Goal: Task Accomplishment & Management: Manage account settings

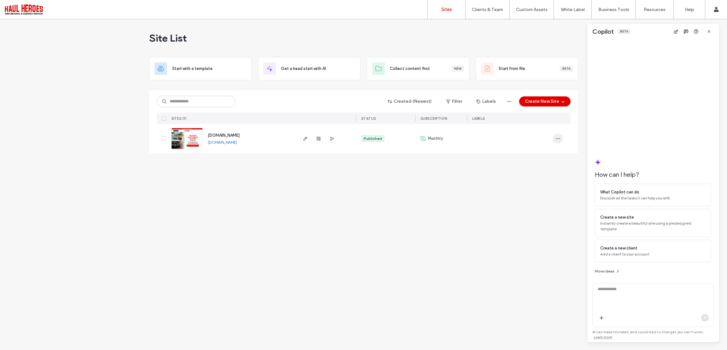
click at [559, 139] on icon "button" at bounding box center [557, 138] width 5 height 5
click at [403, 186] on div "Site List Start with a template Get a head start with AI Collect content first …" at bounding box center [363, 184] width 727 height 331
click at [715, 32] on div "Copilot Beta" at bounding box center [653, 31] width 132 height 15
click at [711, 34] on span "button" at bounding box center [709, 31] width 10 height 10
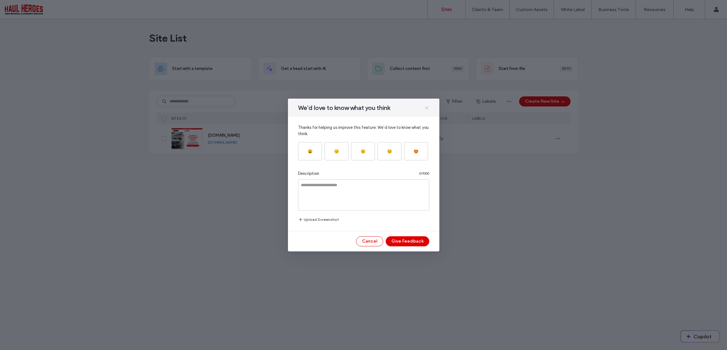
click at [428, 105] on icon at bounding box center [426, 107] width 5 height 5
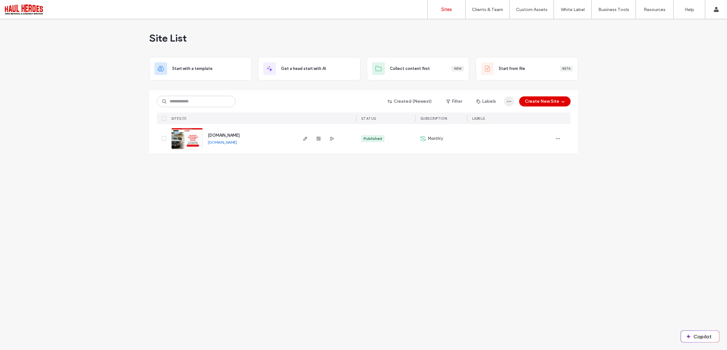
click at [510, 103] on icon "button" at bounding box center [508, 101] width 5 height 5
click at [634, 104] on div "Site List Start with a template Get a head start with AI Collect content first …" at bounding box center [363, 184] width 727 height 331
click at [572, 28] on label "Custom Domain" at bounding box center [574, 25] width 31 height 5
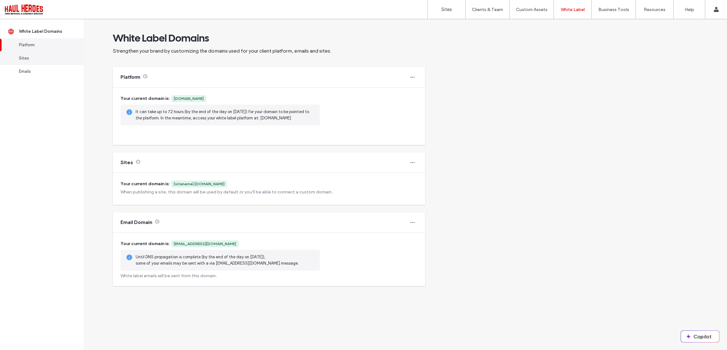
click at [45, 62] on link "Sites" at bounding box center [42, 58] width 84 height 13
click at [15, 58] on link "Sites" at bounding box center [42, 58] width 84 height 13
click at [16, 58] on link "Sites" at bounding box center [42, 58] width 84 height 13
click at [274, 167] on div "Sites" at bounding box center [269, 163] width 312 height 20
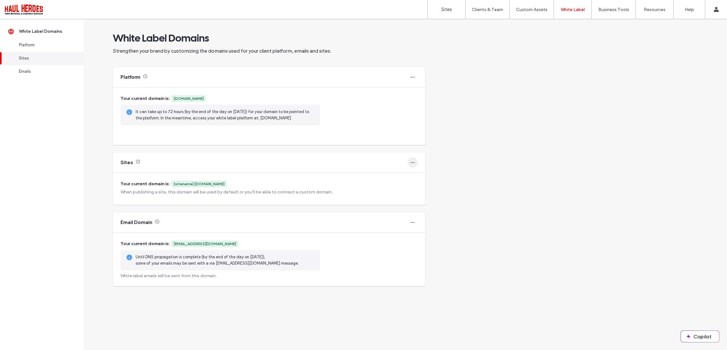
click at [408, 163] on span "button" at bounding box center [412, 163] width 10 height 10
click at [440, 179] on span "Change domain" at bounding box center [435, 179] width 30 height 6
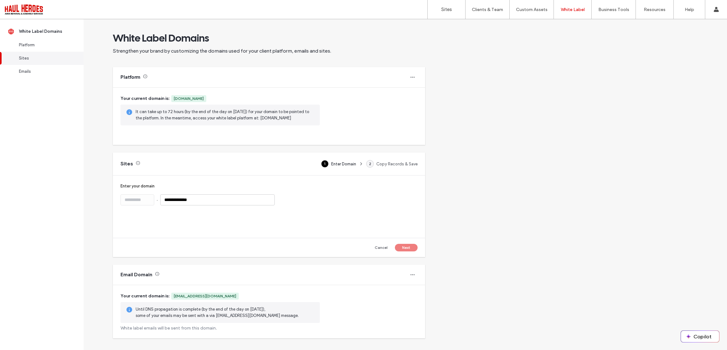
click at [195, 197] on input "**********" at bounding box center [217, 200] width 114 height 11
click at [208, 202] on input "**********" at bounding box center [217, 200] width 114 height 11
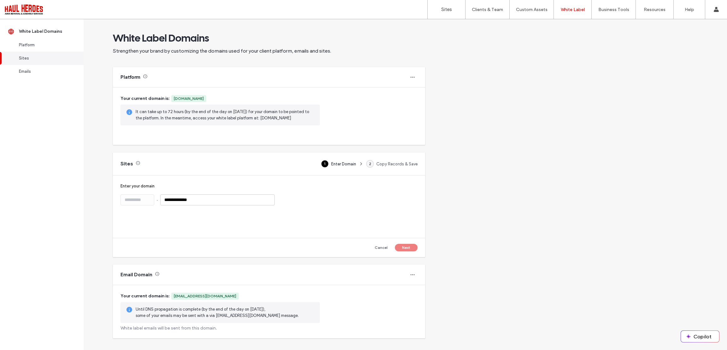
click at [208, 202] on input "**********" at bounding box center [217, 200] width 114 height 11
click at [413, 248] on button "Next" at bounding box center [406, 248] width 23 height 8
click at [383, 248] on button "Cancel" at bounding box center [381, 248] width 23 height 8
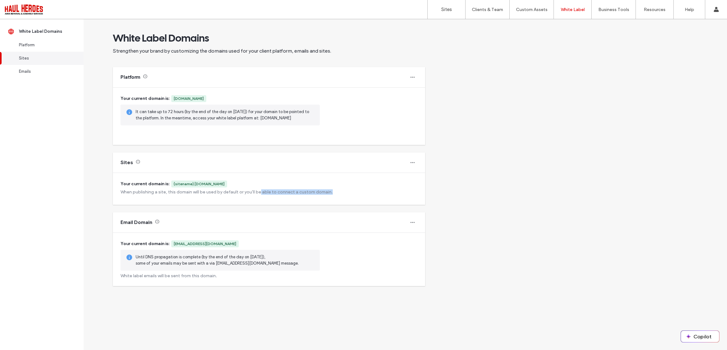
drag, startPoint x: 222, startPoint y: 196, endPoint x: 260, endPoint y: 192, distance: 38.6
click at [260, 192] on div "Your current domain is: {sitename}.[DOMAIN_NAME] When publishing a site, this d…" at bounding box center [269, 189] width 312 height 32
click at [171, 159] on div "Sites" at bounding box center [269, 163] width 312 height 20
click at [176, 167] on div "Sites" at bounding box center [269, 163] width 312 height 20
click at [418, 163] on div "Sites" at bounding box center [269, 163] width 312 height 20
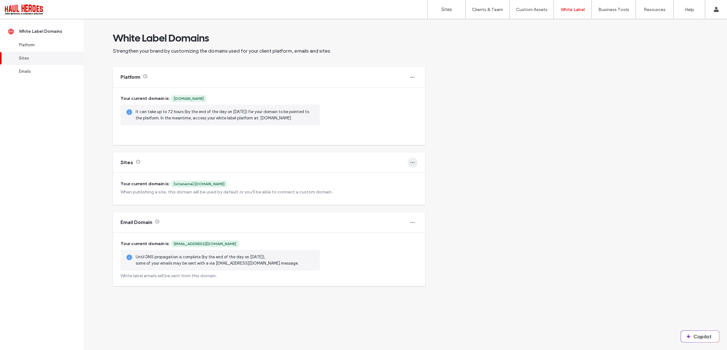
click at [413, 163] on icon "button" at bounding box center [412, 162] width 5 height 5
click at [436, 180] on span "Change domain" at bounding box center [435, 179] width 30 height 6
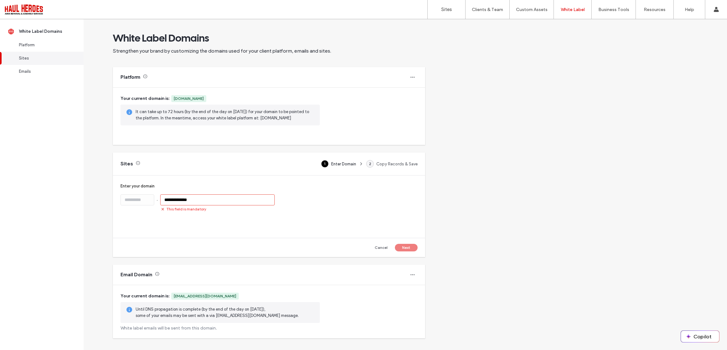
click at [385, 253] on div "Cancel Next" at bounding box center [269, 247] width 312 height 19
click at [389, 245] on button "Cancel" at bounding box center [381, 248] width 23 height 8
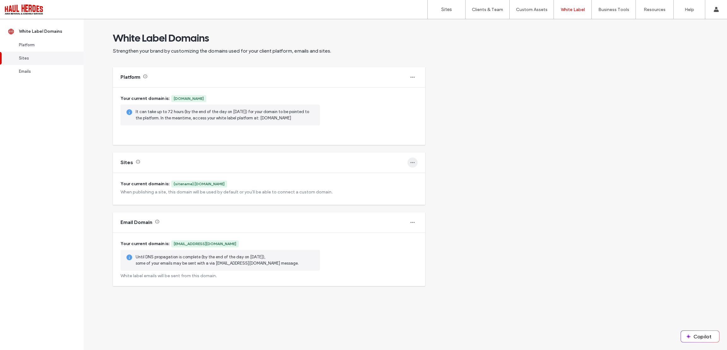
click at [415, 163] on span "button" at bounding box center [412, 163] width 10 height 10
click at [430, 190] on span "Revert to default" at bounding box center [436, 191] width 32 height 6
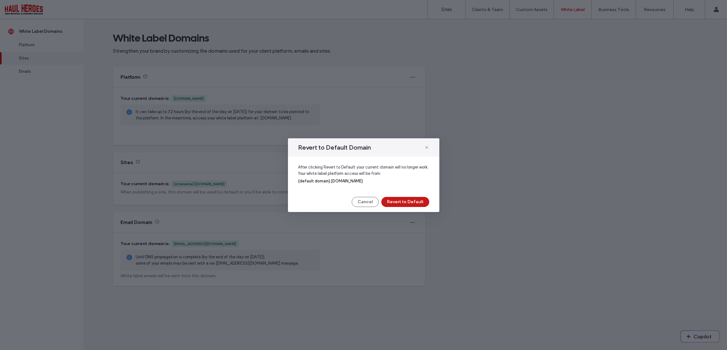
click at [402, 205] on button "Revert to Default" at bounding box center [405, 202] width 48 height 10
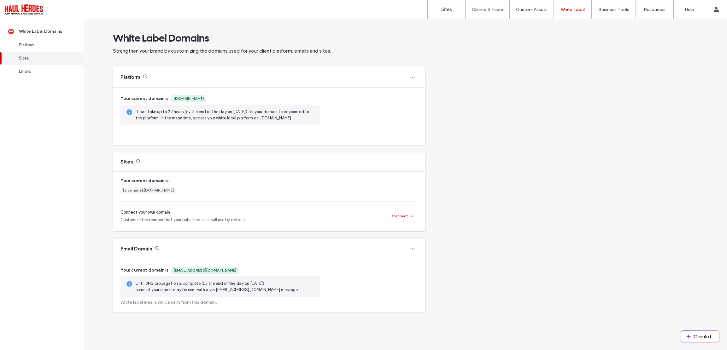
click at [191, 101] on div "[DOMAIN_NAME]" at bounding box center [189, 99] width 30 height 6
click at [191, 97] on div "[DOMAIN_NAME]" at bounding box center [189, 99] width 30 height 6
copy div "[DOMAIN_NAME]"
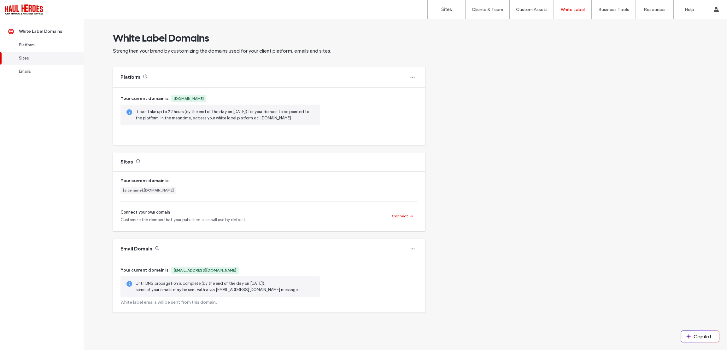
click at [354, 179] on span "Your current domain is:" at bounding box center [268, 181] width 297 height 7
click at [53, 44] on div "Platform" at bounding box center [44, 45] width 51 height 6
click at [16, 48] on link "Platform" at bounding box center [42, 44] width 84 height 13
click at [17, 46] on link "Platform" at bounding box center [42, 44] width 84 height 13
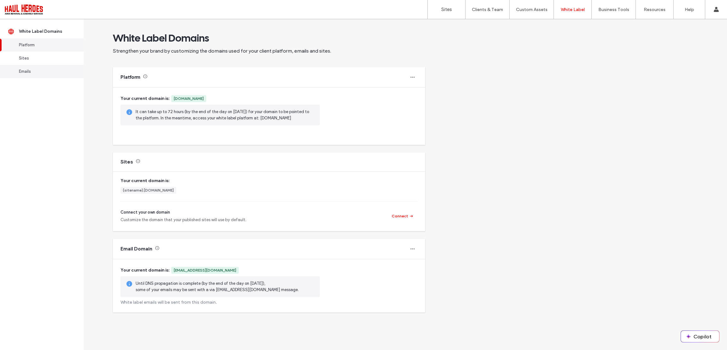
click at [34, 67] on link "Emails" at bounding box center [42, 71] width 84 height 13
click at [417, 246] on span "button" at bounding box center [412, 248] width 10 height 10
click at [478, 221] on div "White Label Domains Strengthen your brand by customizing the domains used for y…" at bounding box center [405, 184] width 643 height 331
click at [688, 9] on label "Help" at bounding box center [689, 9] width 9 height 5
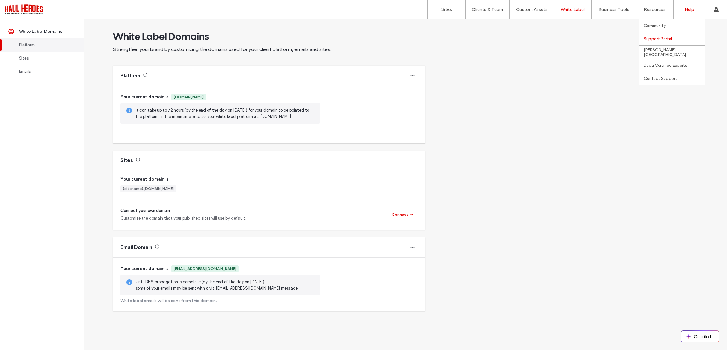
click at [659, 33] on div "Support Portal" at bounding box center [674, 38] width 61 height 13
